Goal: Check status: Check status

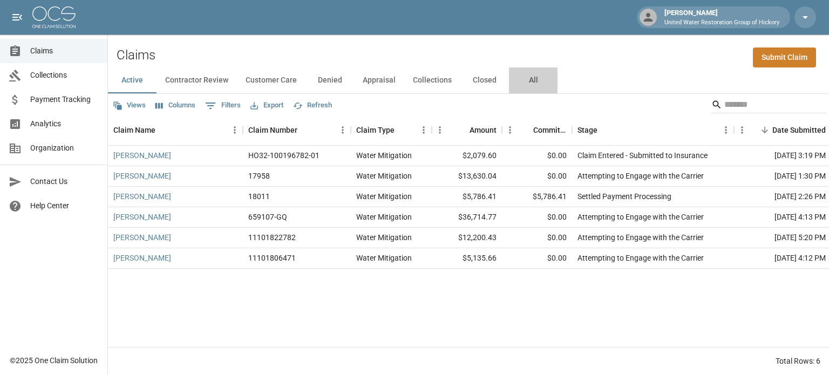
click at [523, 79] on button "All" at bounding box center [533, 80] width 49 height 26
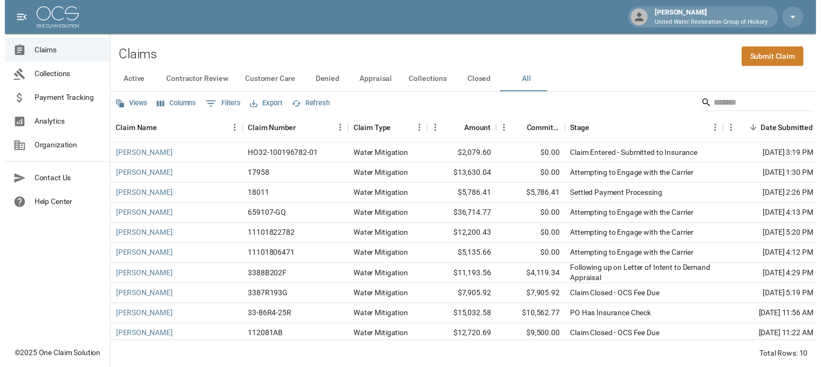
scroll to position [11, 0]
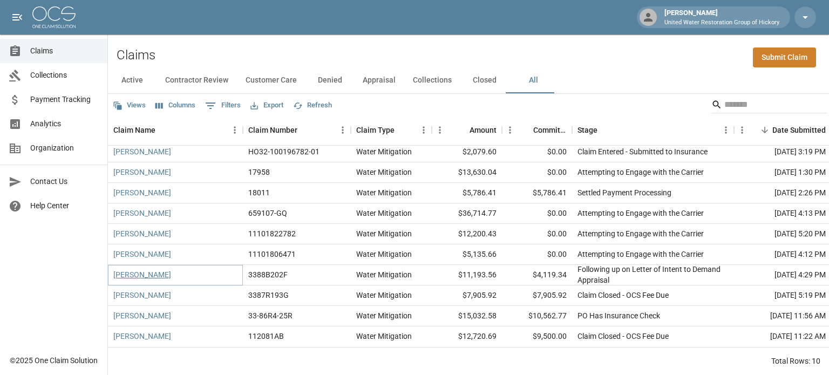
click at [143, 269] on link "[PERSON_NAME]" at bounding box center [142, 274] width 58 height 11
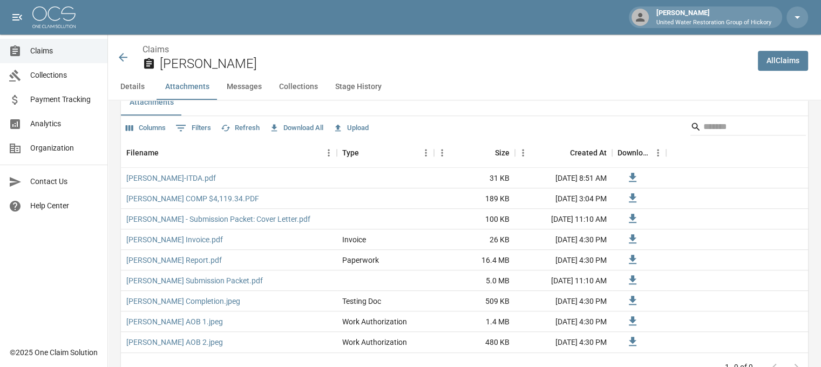
scroll to position [658, 0]
click at [170, 194] on link "[PERSON_NAME] COMP $4,119.34.PDF" at bounding box center [192, 198] width 133 height 11
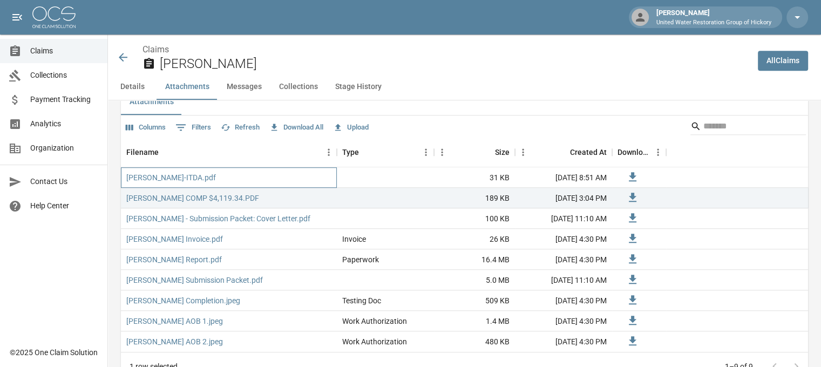
click at [180, 172] on div "[PERSON_NAME]-ITDA.pdf" at bounding box center [229, 177] width 216 height 21
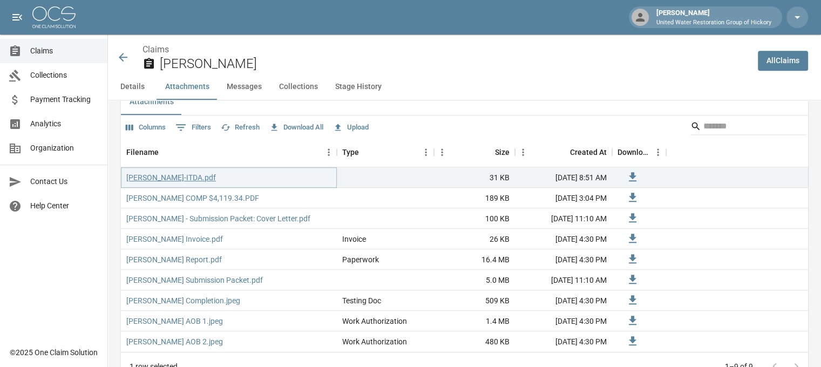
click at [152, 176] on link "[PERSON_NAME]-ITDA.pdf" at bounding box center [171, 177] width 90 height 11
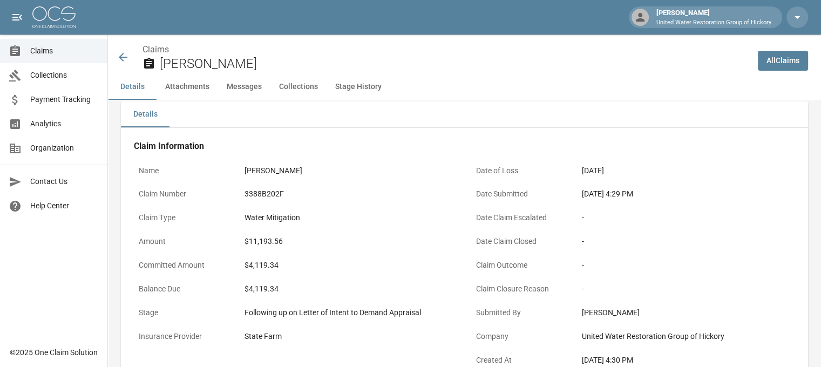
scroll to position [0, 0]
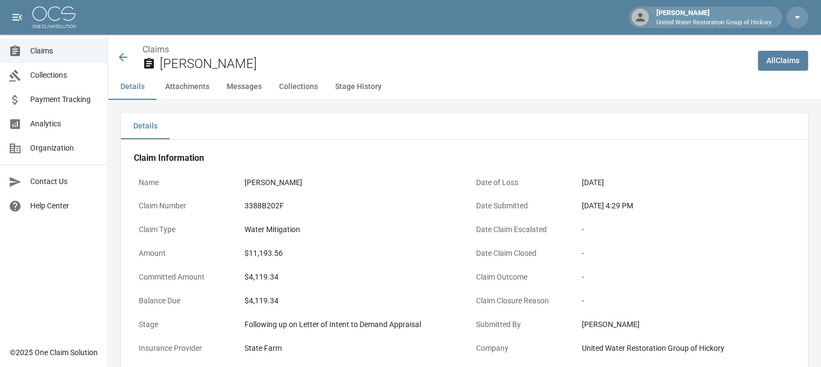
click at [237, 92] on button "Messages" at bounding box center [244, 87] width 52 height 26
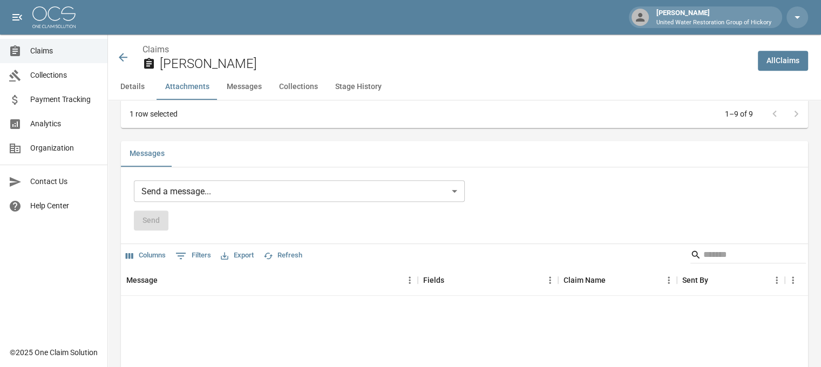
scroll to position [916, 0]
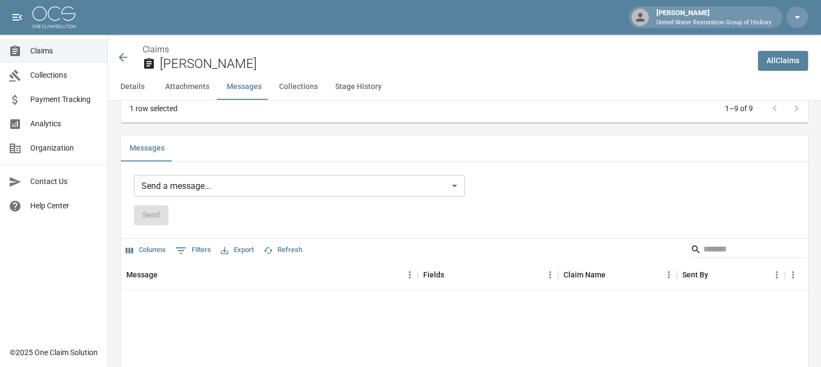
click at [193, 84] on button "Attachments" at bounding box center [188, 87] width 62 height 26
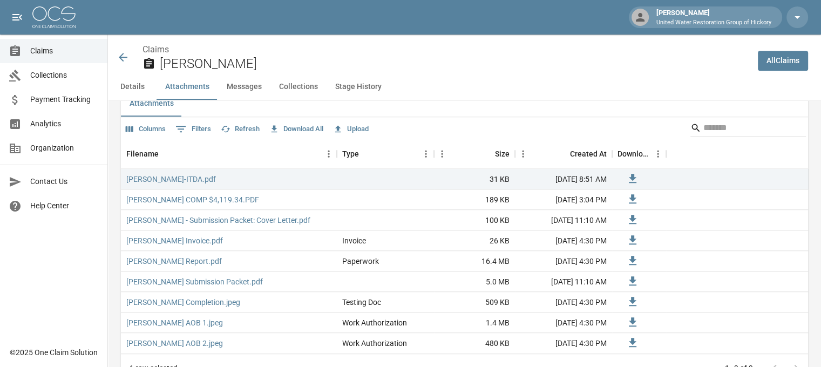
scroll to position [613, 0]
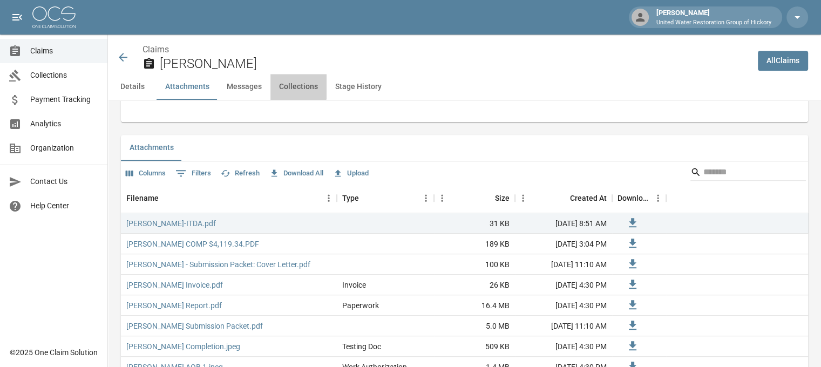
click at [285, 86] on button "Collections" at bounding box center [298, 87] width 56 height 26
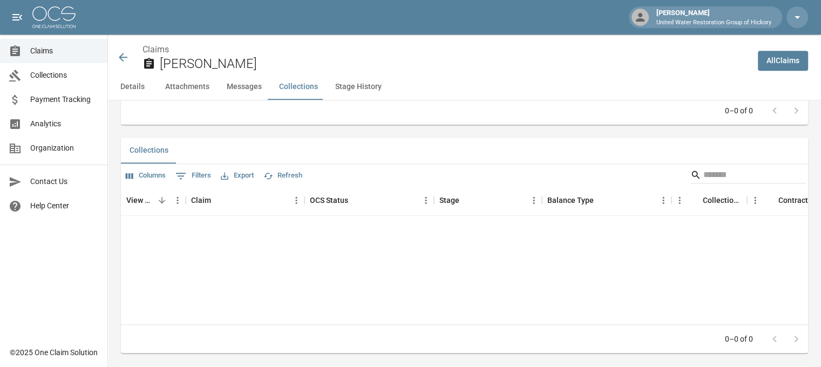
scroll to position [1221, 0]
click at [345, 86] on button "Stage History" at bounding box center [358, 87] width 64 height 26
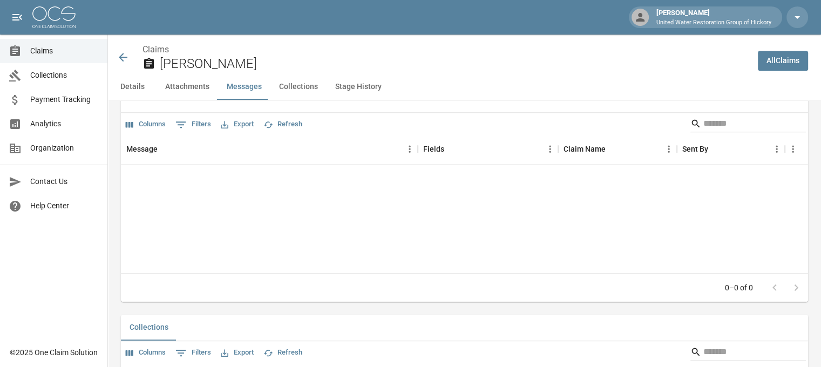
scroll to position [1023, 0]
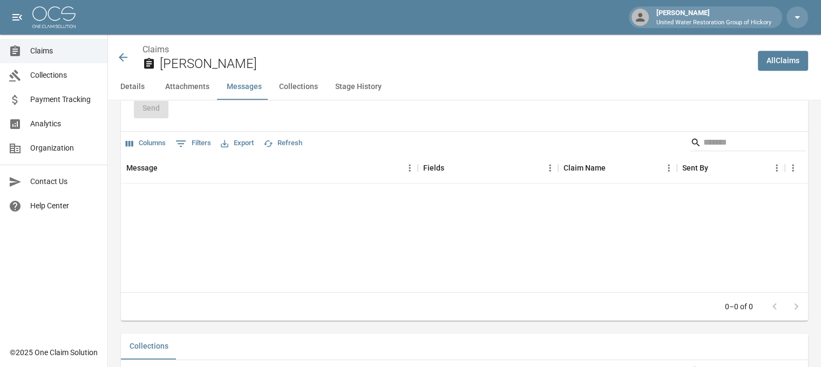
click at [122, 58] on icon at bounding box center [123, 57] width 13 height 13
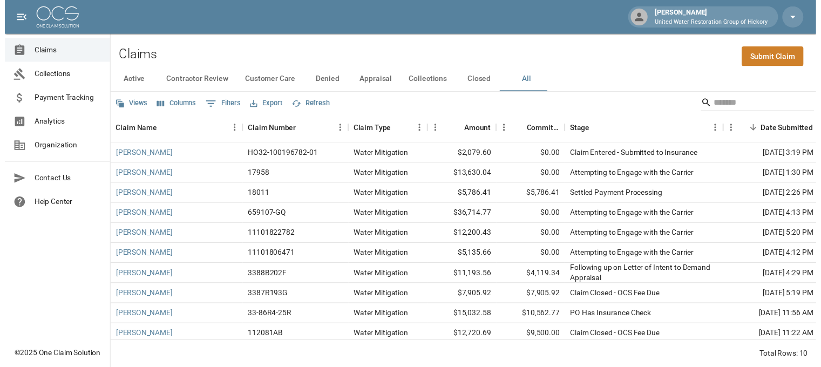
scroll to position [11, 0]
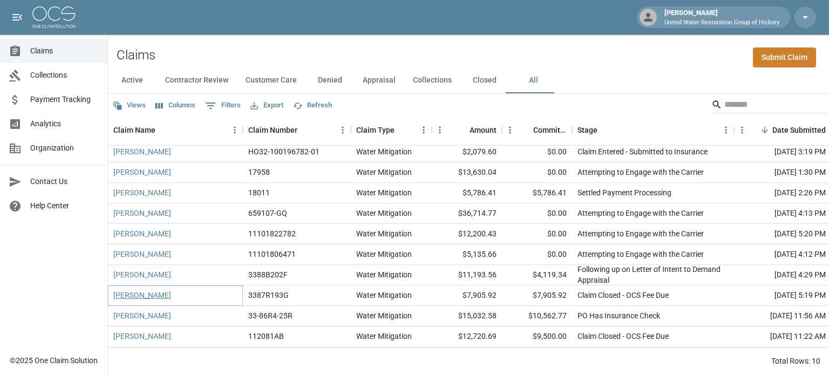
click at [141, 290] on link "[PERSON_NAME]" at bounding box center [142, 295] width 58 height 11
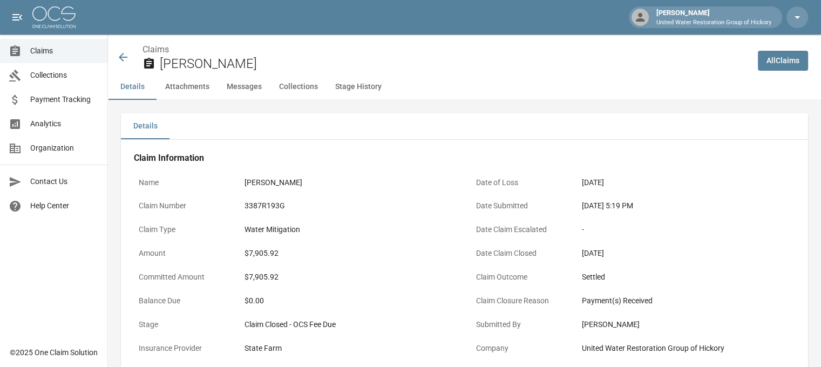
click at [121, 58] on icon at bounding box center [123, 57] width 9 height 9
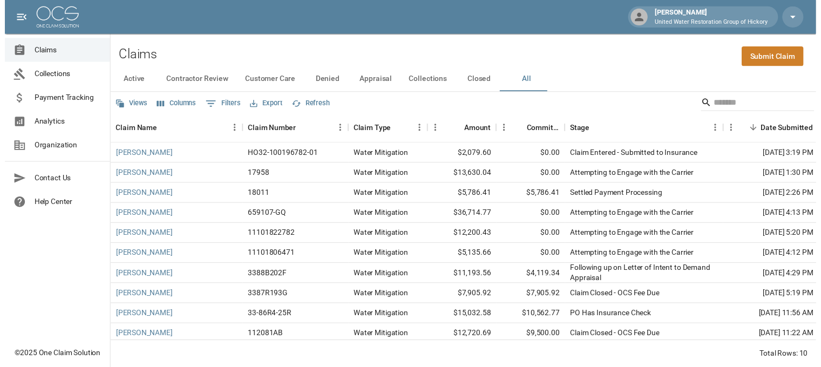
scroll to position [11, 0]
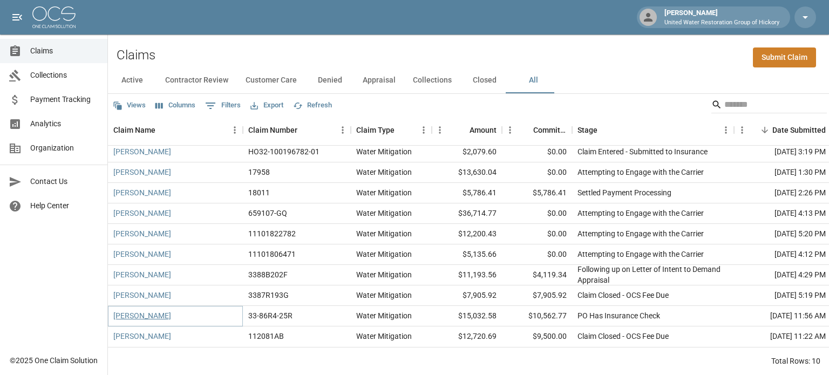
click at [150, 312] on link "[PERSON_NAME]" at bounding box center [142, 315] width 58 height 11
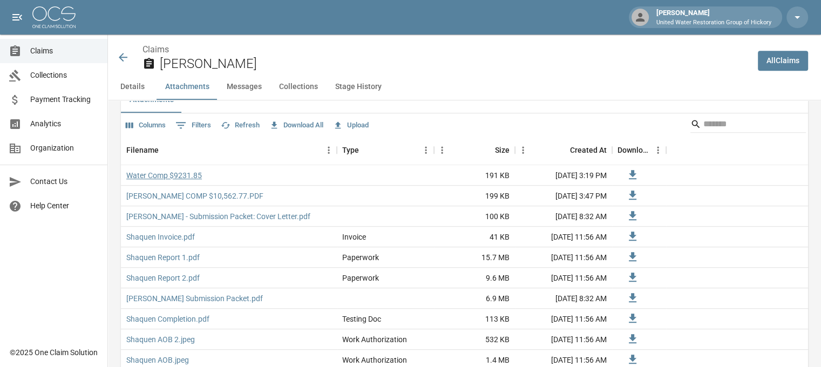
scroll to position [711, 0]
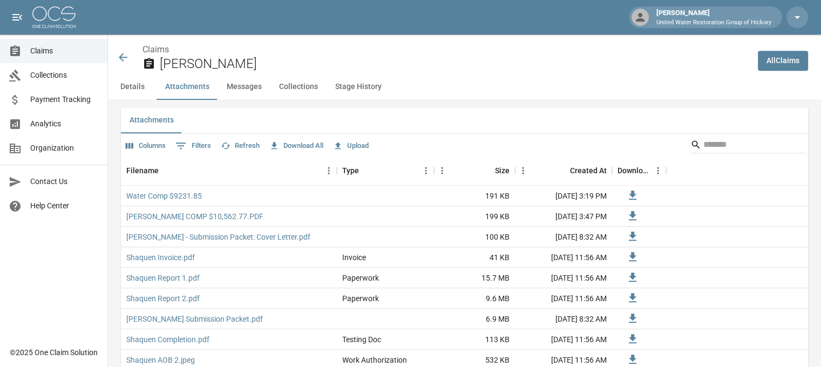
click at [123, 60] on icon at bounding box center [123, 57] width 13 height 13
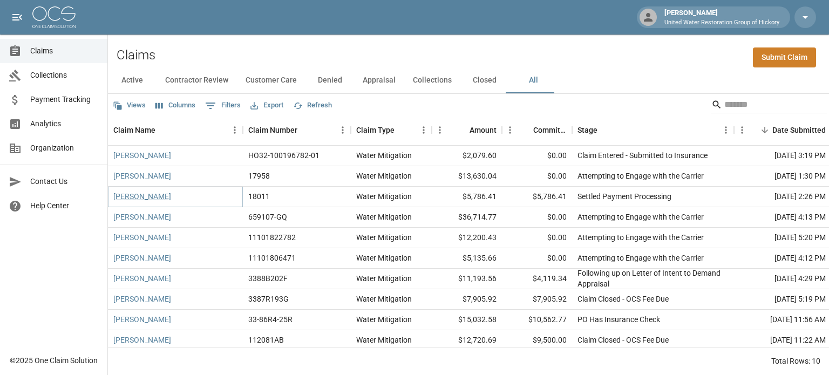
click at [139, 198] on link "[PERSON_NAME]" at bounding box center [142, 196] width 58 height 11
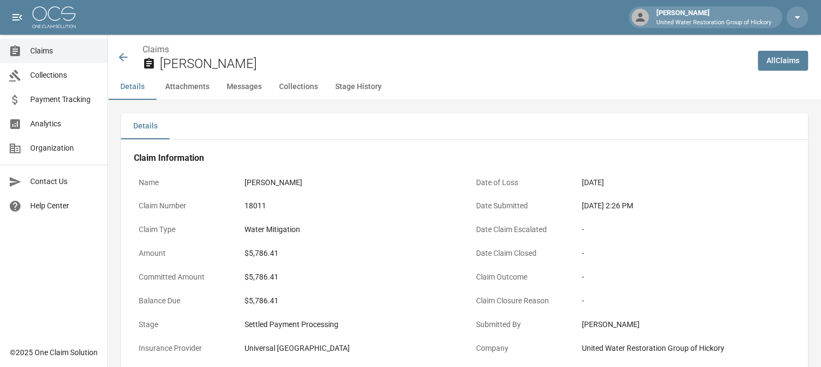
click at [123, 57] on icon at bounding box center [123, 57] width 9 height 9
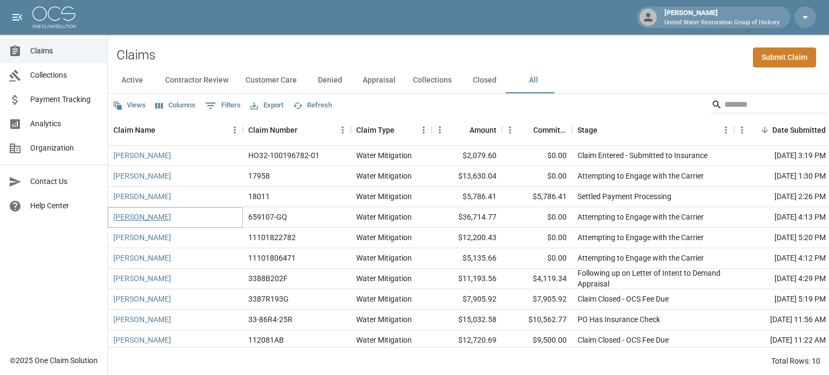
click at [127, 217] on link "[PERSON_NAME]" at bounding box center [142, 217] width 58 height 11
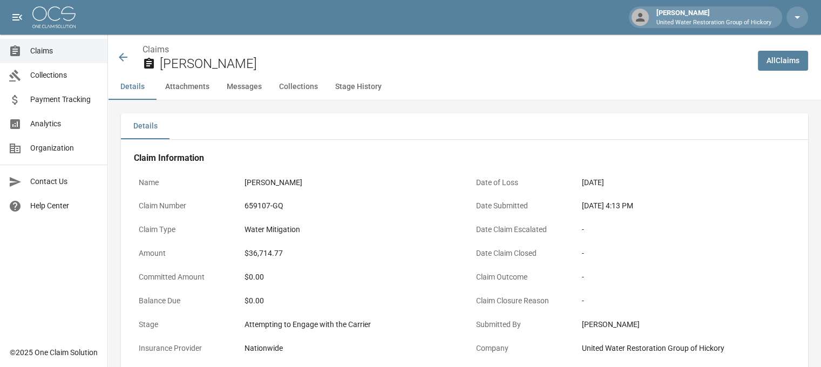
click at [122, 55] on icon at bounding box center [123, 57] width 9 height 9
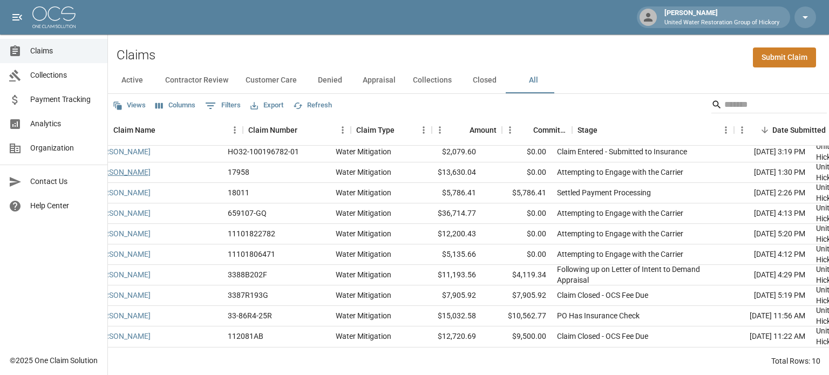
scroll to position [11, 0]
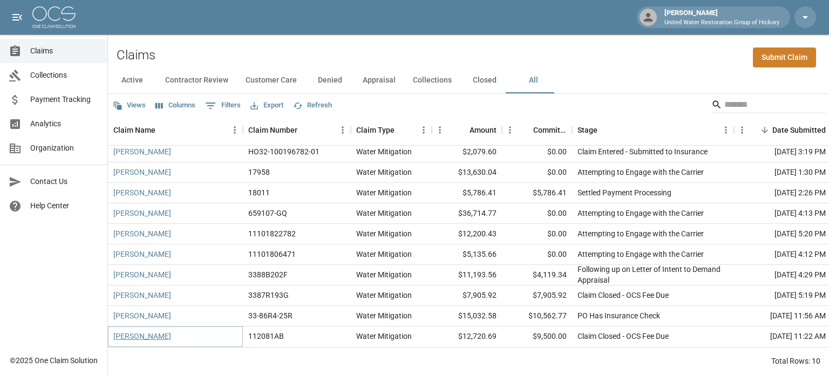
click at [135, 331] on link "[PERSON_NAME]" at bounding box center [142, 336] width 58 height 11
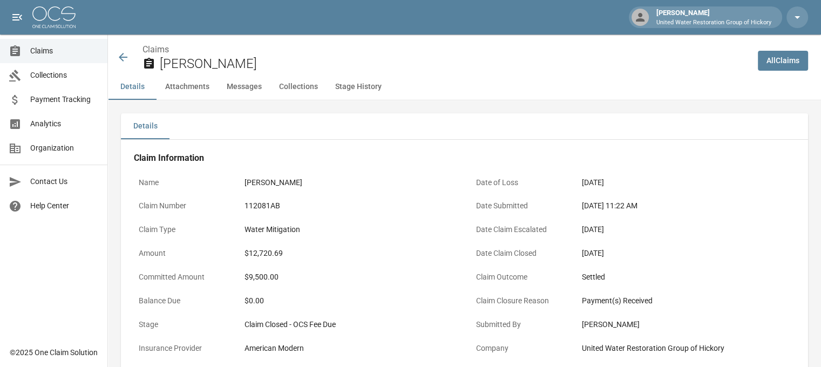
click at [125, 58] on icon at bounding box center [123, 57] width 13 height 13
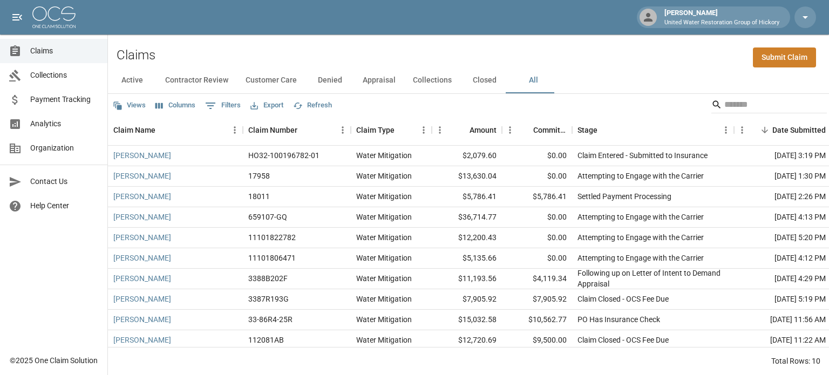
scroll to position [11, 0]
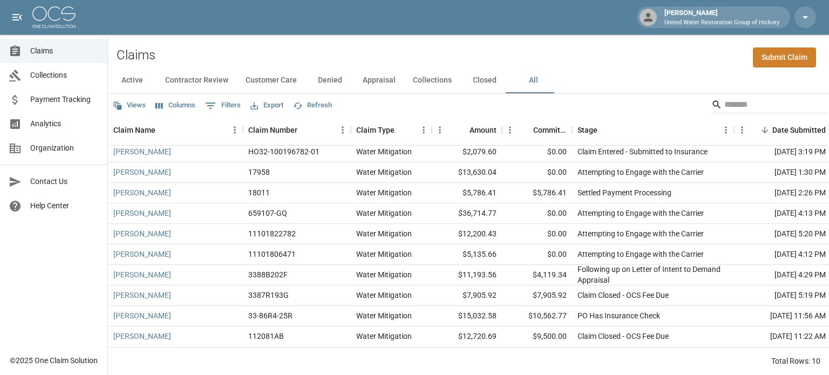
click at [332, 79] on button "Denied" at bounding box center [329, 80] width 49 height 26
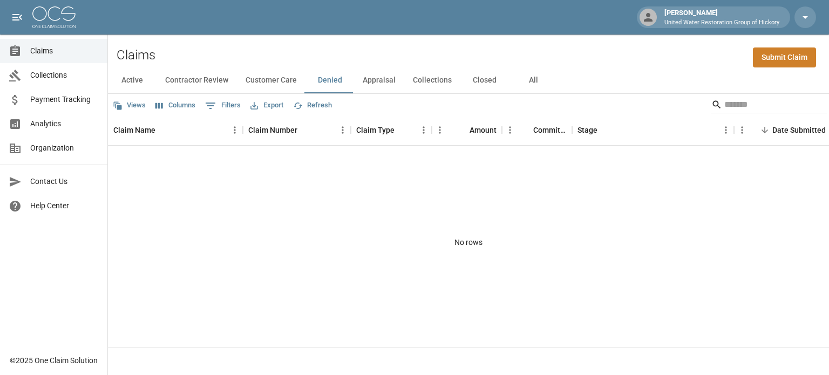
click at [379, 79] on button "Appraisal" at bounding box center [379, 80] width 50 height 26
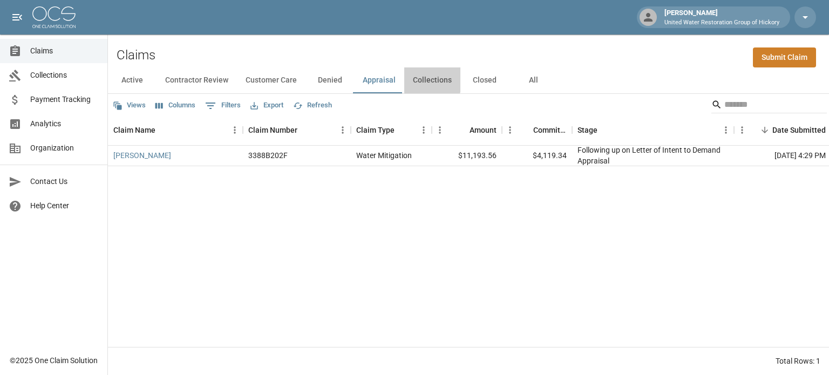
click at [421, 78] on button "Collections" at bounding box center [432, 80] width 56 height 26
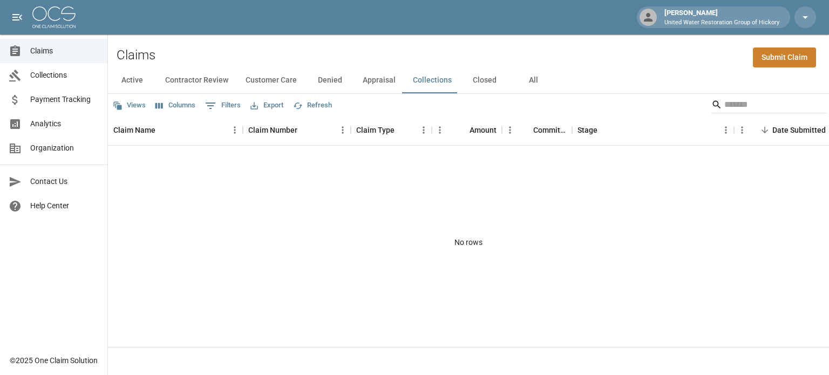
click at [489, 81] on button "Closed" at bounding box center [484, 80] width 49 height 26
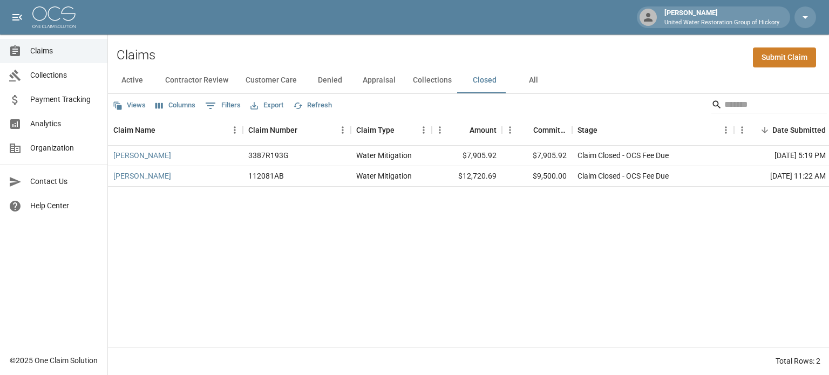
click at [321, 81] on button "Denied" at bounding box center [329, 80] width 49 height 26
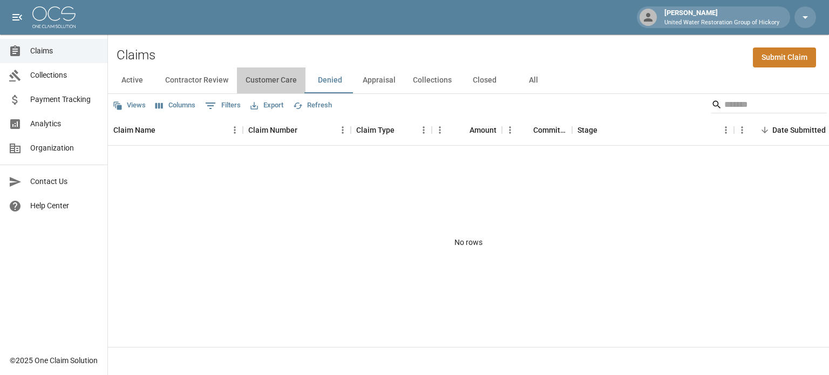
click at [272, 79] on button "Customer Care" at bounding box center [271, 80] width 69 height 26
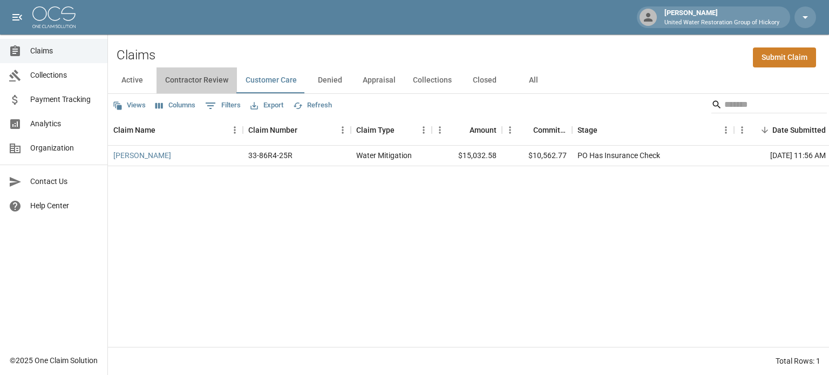
click at [199, 80] on button "Contractor Review" at bounding box center [197, 80] width 80 height 26
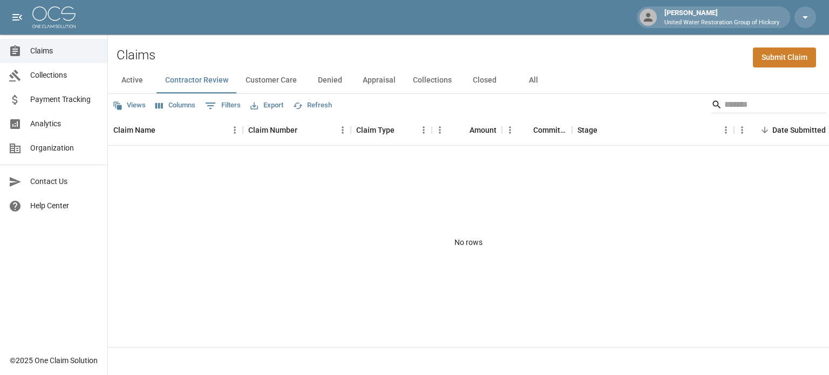
click at [128, 81] on button "Active" at bounding box center [132, 80] width 49 height 26
